Goal: Information Seeking & Learning: Learn about a topic

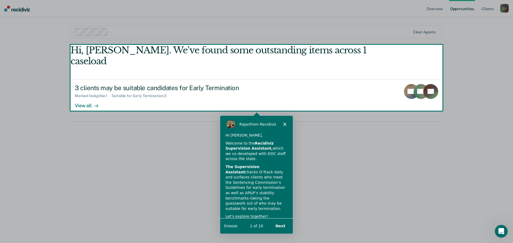
click at [90, 95] on div "Product tour overlay" at bounding box center [256, 121] width 513 height 243
click at [98, 95] on div "Product tour overlay" at bounding box center [256, 121] width 513 height 243
click at [96, 95] on div "Product tour overlay" at bounding box center [256, 121] width 513 height 243
click at [84, 95] on div "Product tour overlay" at bounding box center [256, 121] width 513 height 243
click at [103, 75] on div "Product tour overlay" at bounding box center [256, 121] width 513 height 243
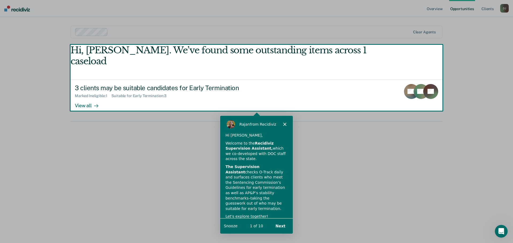
click at [184, 147] on div "Product tour overlay" at bounding box center [256, 121] width 513 height 243
click at [279, 226] on button "Next" at bounding box center [280, 225] width 21 height 11
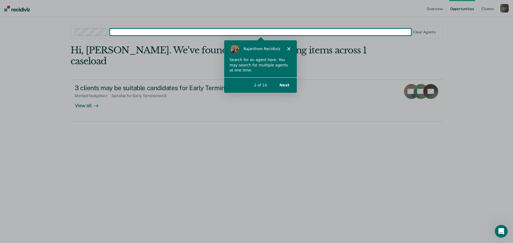
click at [287, 86] on button "Next" at bounding box center [283, 84] width 21 height 11
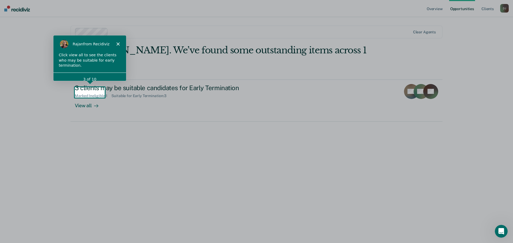
click at [117, 45] on polygon "Close" at bounding box center [117, 43] width 3 height 3
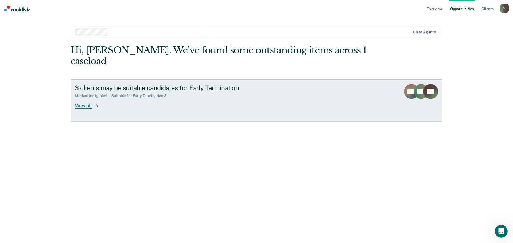
click at [84, 98] on div "View all" at bounding box center [90, 103] width 30 height 10
